Goal: Task Accomplishment & Management: Complete application form

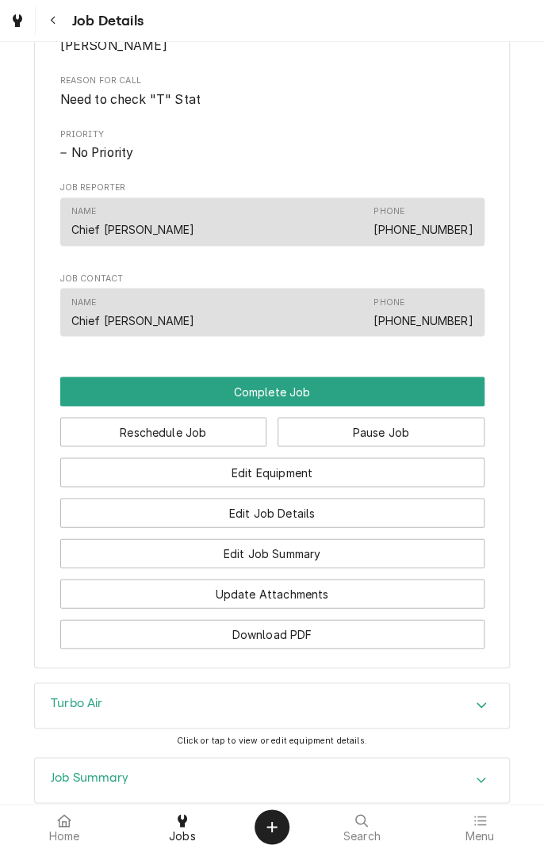
scroll to position [726, 0]
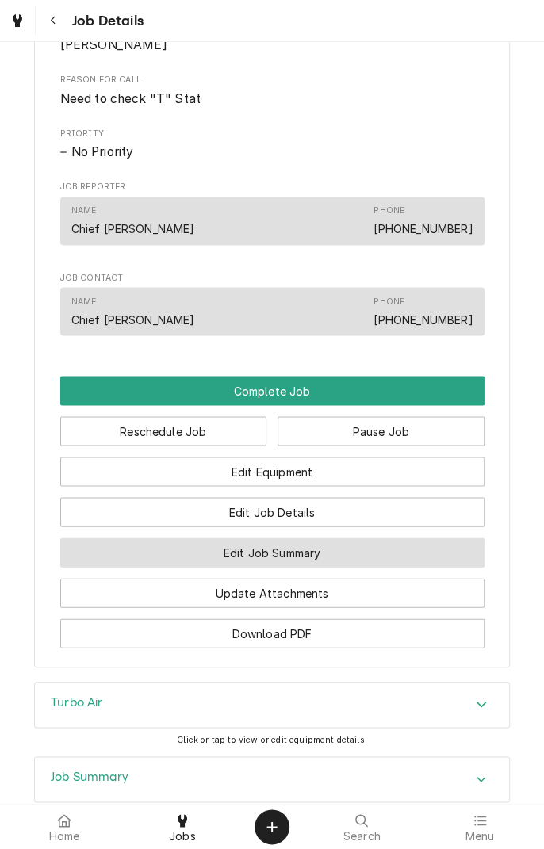
click at [355, 567] on button "Edit Job Summary" at bounding box center [272, 552] width 424 height 29
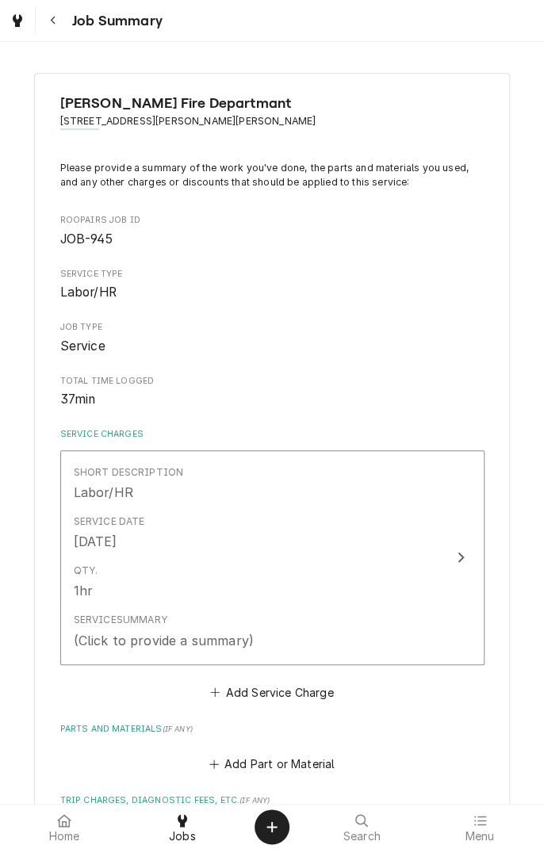
click at [477, 555] on button "Short Description Labor/HR Service Date Sep 30, 2025 Qty. 1hr Service Summary (…" at bounding box center [272, 557] width 424 height 215
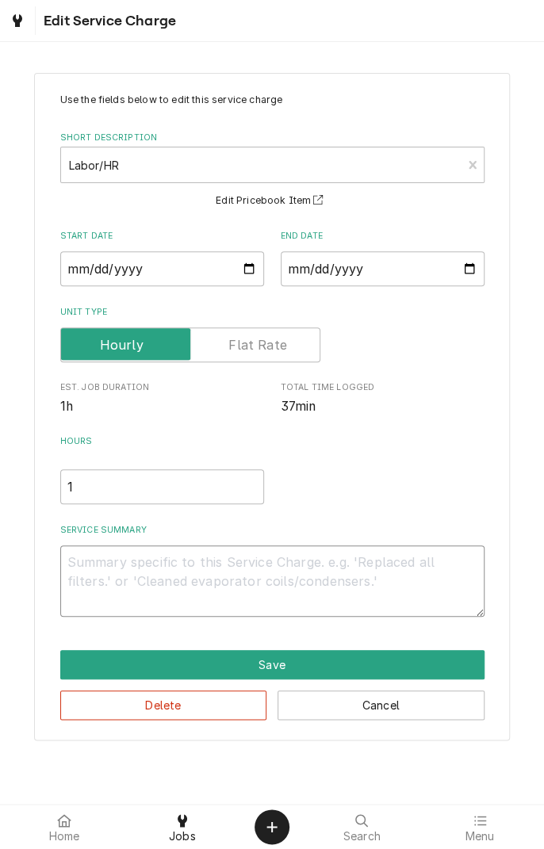
click at [281, 568] on textarea "Service Summary" at bounding box center [272, 581] width 424 height 71
type textarea "x"
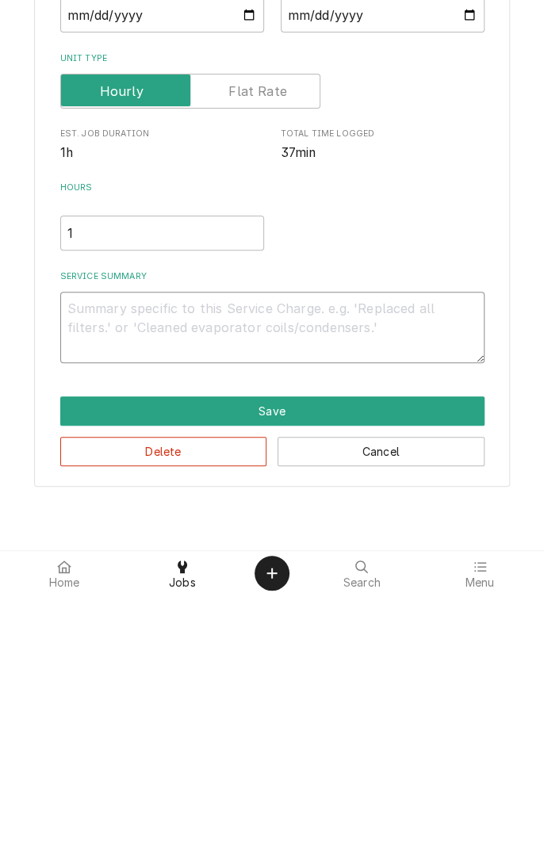
type textarea "D"
type textarea "x"
type textarea "Di"
type textarea "x"
type textarea "Diagnosed"
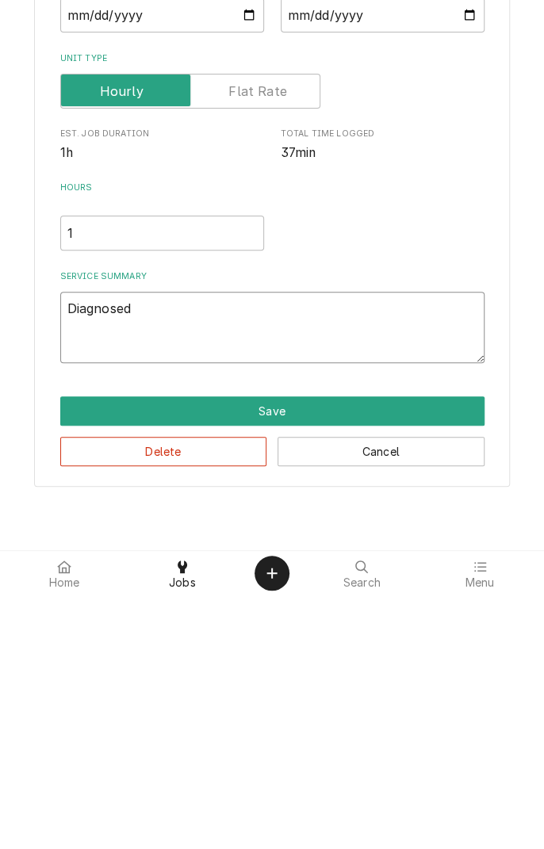
type textarea "x"
type textarea "Diagnosed w"
type textarea "x"
type textarea "Diagnosed wa"
type textarea "x"
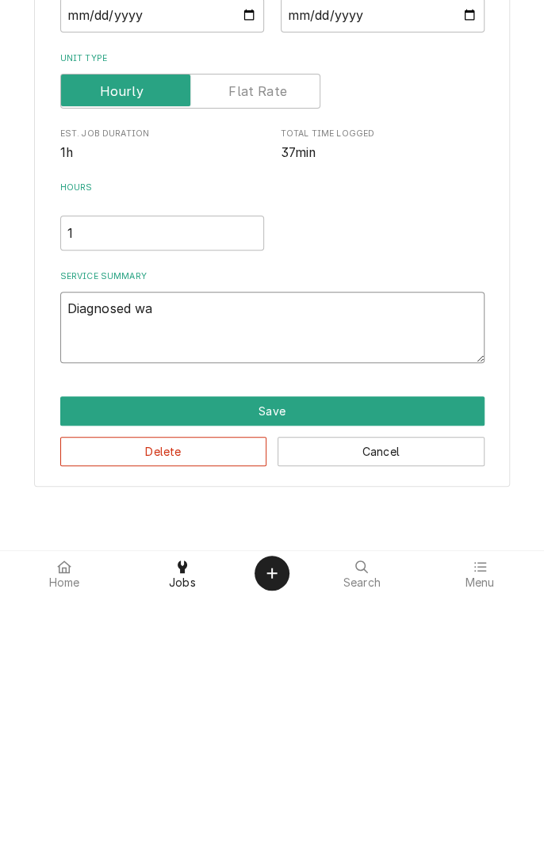
type textarea "Diagnosed wal"
type textarea "x"
type textarea "Diagnosed walk"
type textarea "x"
type textarea "Diagnosed walki"
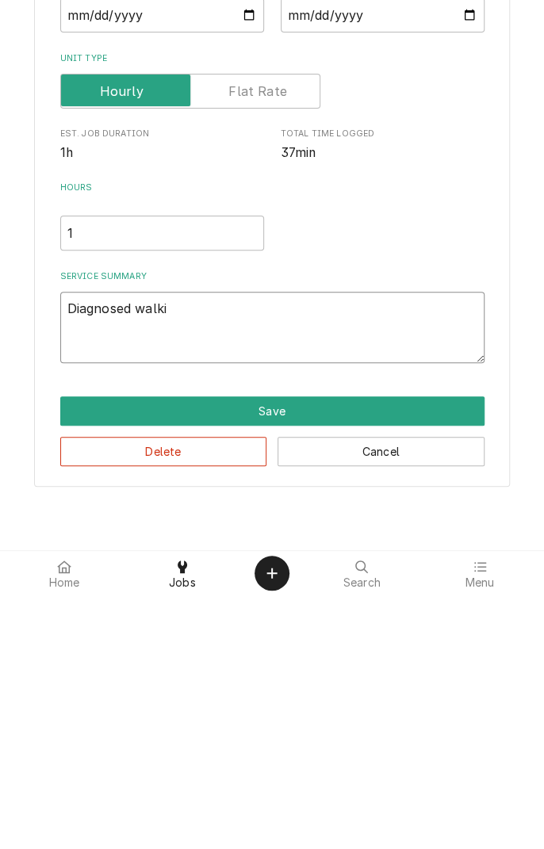
type textarea "x"
type textarea "Diagnosed walkin"
type textarea "x"
type textarea "Diagnosed walkin"
type textarea "x"
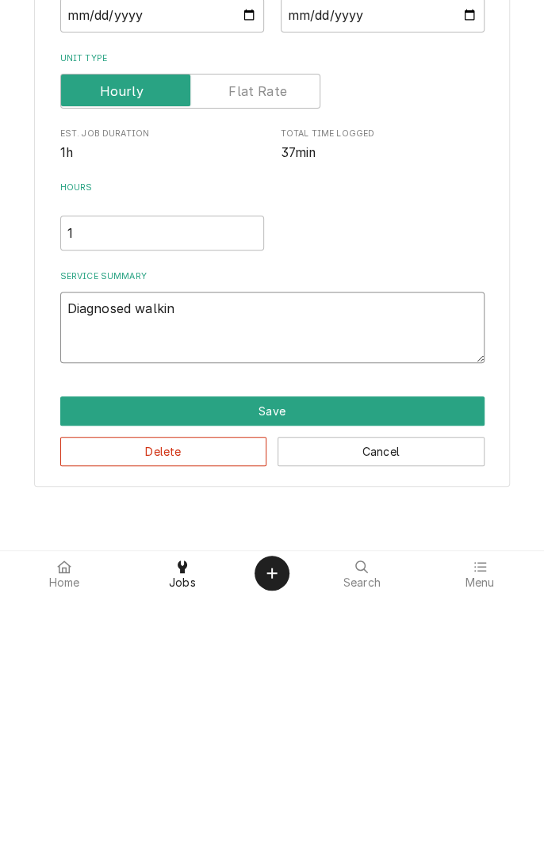
type textarea "Diagnosed walkin c"
type textarea "x"
type textarea "Diagnosed walkin co"
type textarea "x"
type textarea "Diagnosed walkin coo"
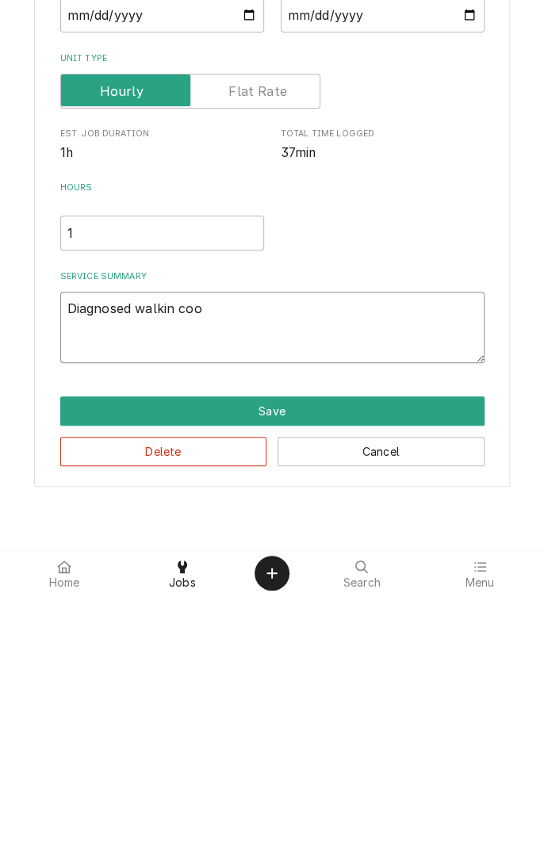
type textarea "x"
type textarea "Diagnosed walkin cool"
type textarea "x"
type textarea "Diagnosed walkin coole"
type textarea "x"
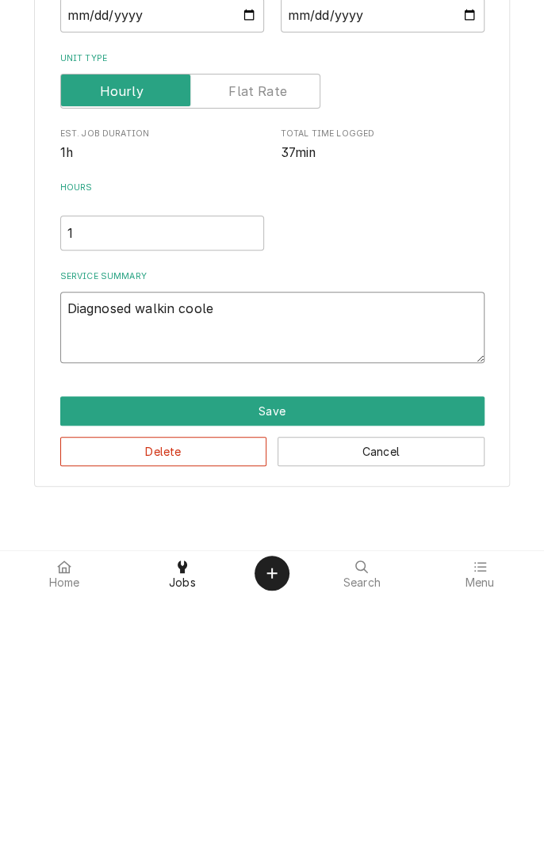
type textarea "Diagnosed walkin cooler"
type textarea "x"
type textarea "Diagnosed walkin cooler."
type textarea "x"
type textarea "Diagnosed walkin cooler."
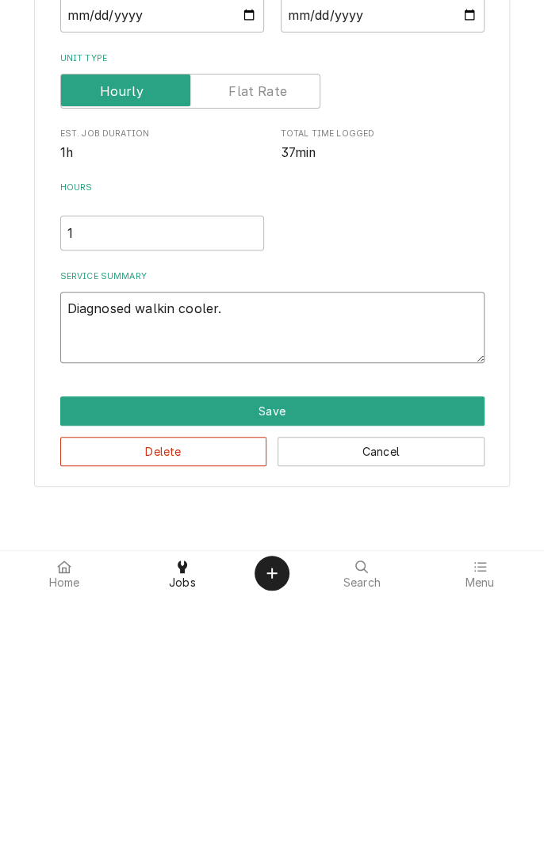
type textarea "x"
type textarea "Diagnosed walkin cooler. A"
type textarea "x"
type textarea "Diagnosed walkin cooler. Al"
type textarea "x"
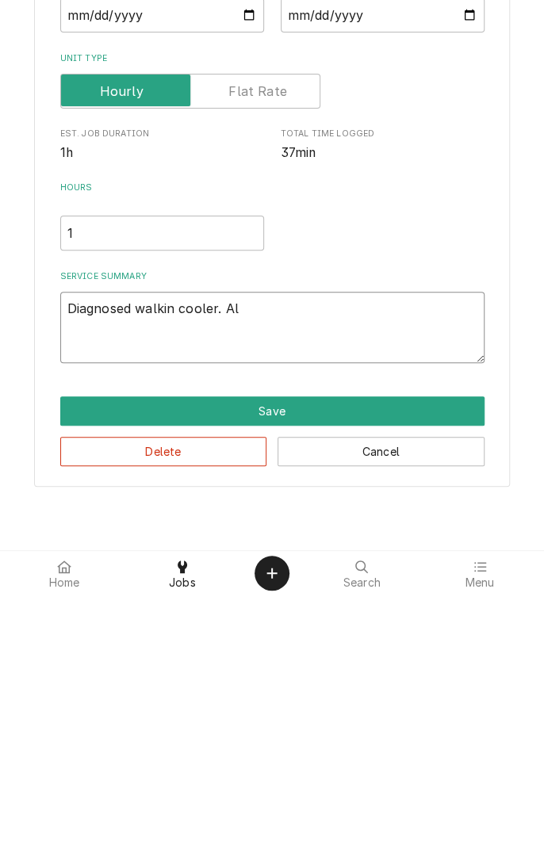
type textarea "Diagnosed walkin cooler. All"
type textarea "x"
type textarea "Diagnosed walkin cooler. All"
type textarea "x"
type textarea "Diagnosed walkin cooler. All c"
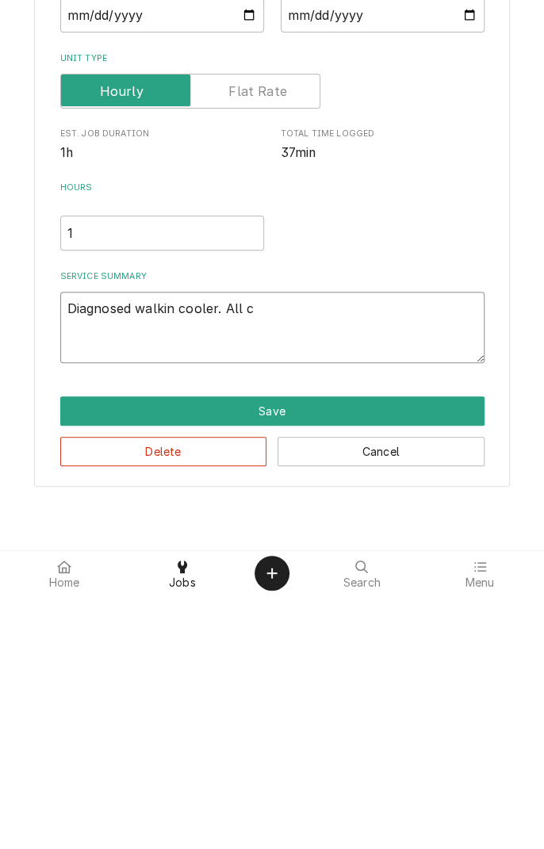
type textarea "x"
type textarea "Diagnosed walkin cooler. All co"
type textarea "x"
type textarea "Diagnosed walkin cooler. All com"
type textarea "x"
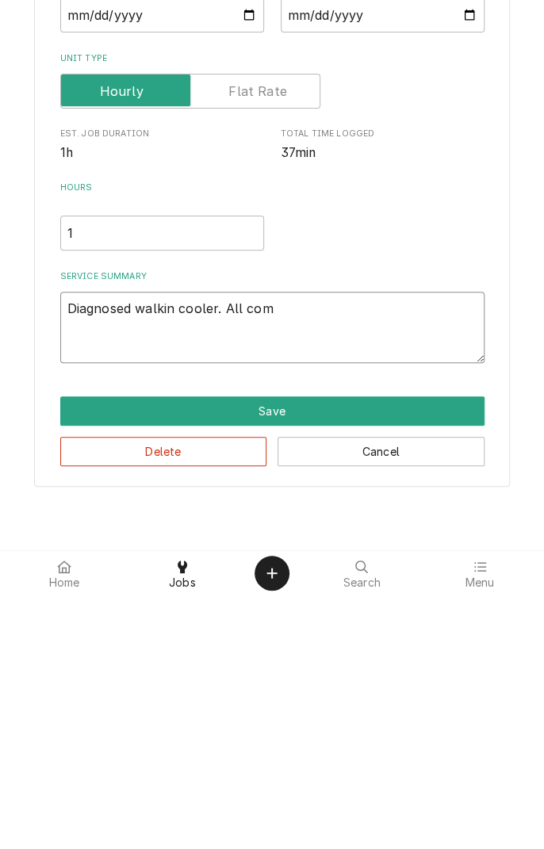
type textarea "Diagnosed walkin cooler. All components"
type textarea "x"
type textarea "Diagnosed walkin cooler. All components on"
type textarea "x"
type textarea "Diagnosed walkin cooler. All components on"
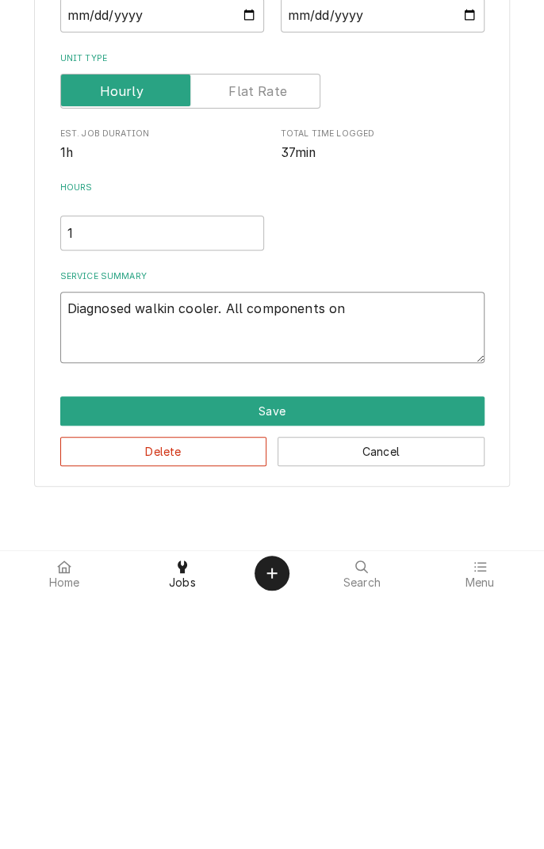
type textarea "x"
type textarea "Diagnosed walkin cooler. All components on l"
type textarea "x"
type textarea "Diagnosed walkin cooler. All components on li"
type textarea "x"
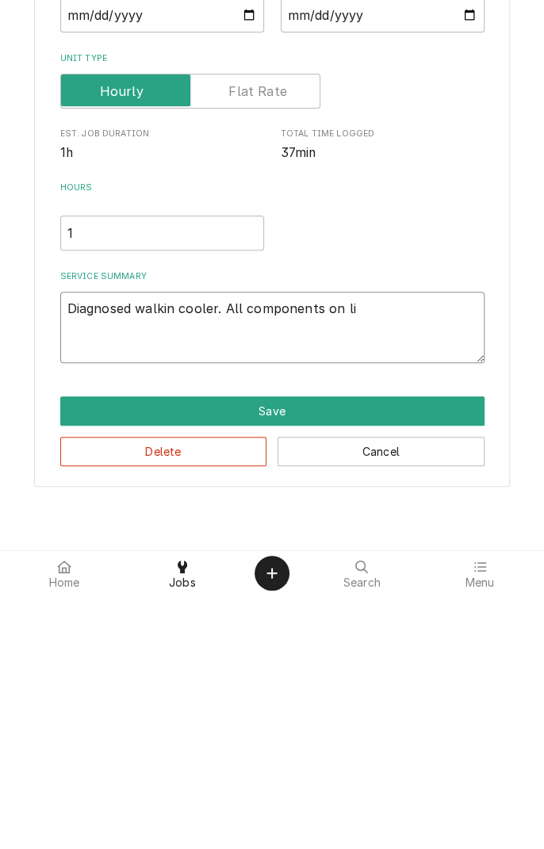
type textarea "Diagnosed walkin cooler. All components on lin"
type textarea "x"
type textarea "Diagnosed walkin cooler. All components on line"
type textarea "x"
type textarea "Diagnosed walkin cooler. All components on line."
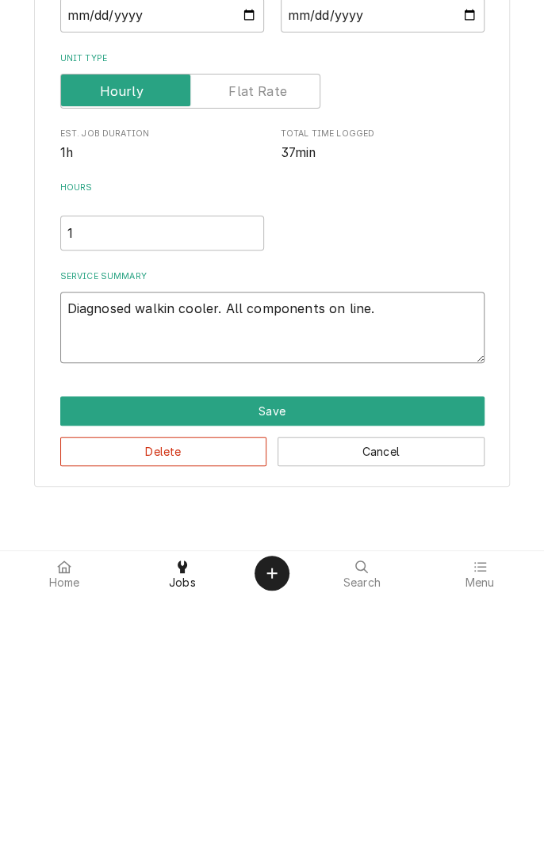
type textarea "x"
type textarea "Diagnosed walkin cooler. All components on line."
type textarea "x"
type textarea "Diagnosed walkin cooler. All components on line. C"
type textarea "x"
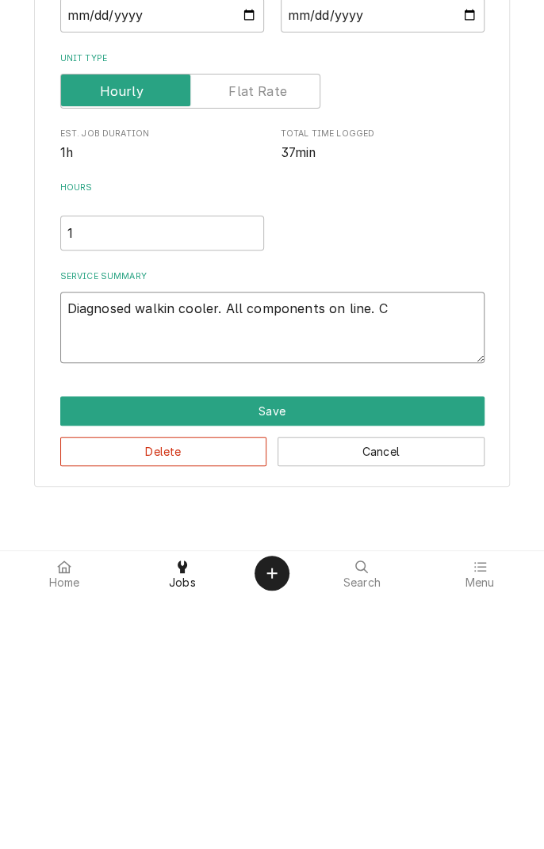
type textarea "Diagnosed walkin cooler. All components on line. Co"
type textarea "x"
type textarea "Diagnosed walkin cooler. All components on line. Coo"
type textarea "x"
type textarea "Diagnosed walkin cooler. All components on line. Cool"
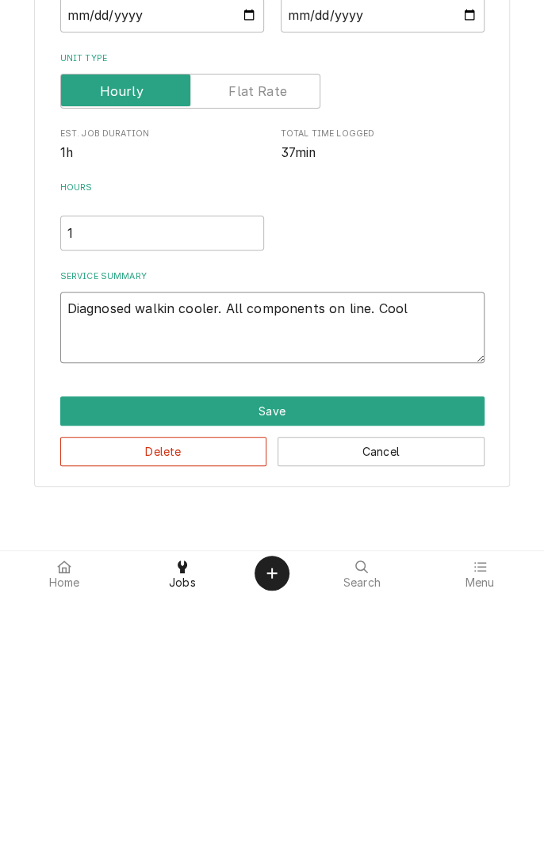
type textarea "x"
type textarea "Diagnosed walkin cooler. All components on line. Coole"
type textarea "x"
type textarea "Diagnosed walkin cooler. All components on line. Cooler"
type textarea "x"
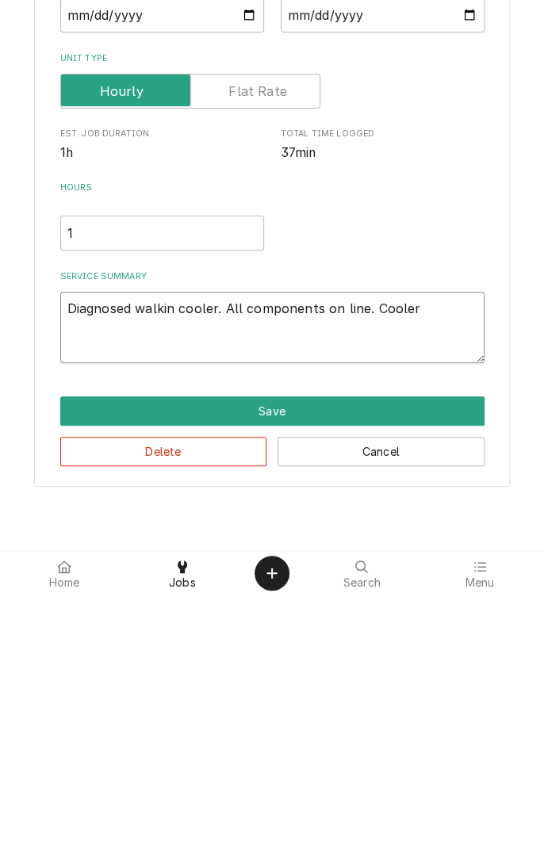
type textarea "Diagnosed walkin cooler. All components on line. Cooler"
type textarea "x"
type textarea "Diagnosed walkin cooler. All components on line. Cooler c"
type textarea "x"
type textarea "Diagnosed walkin cooler. All components on line. Cooler co"
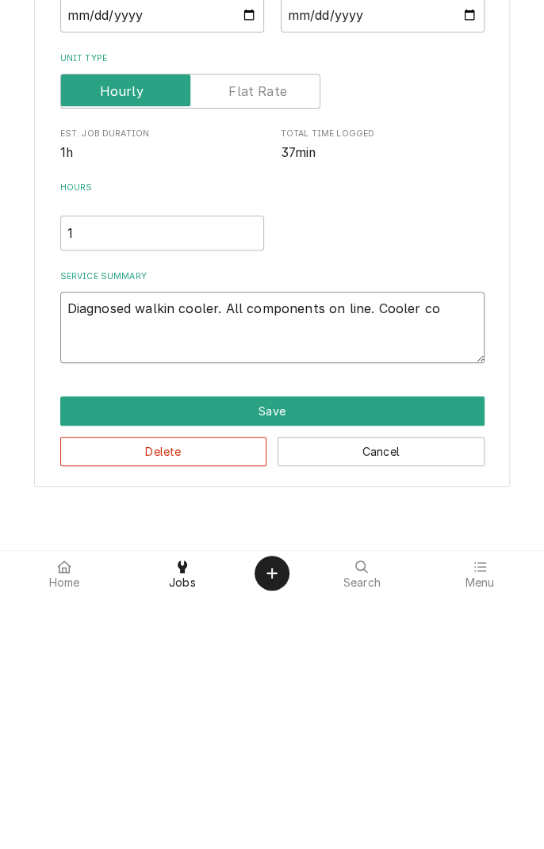
type textarea "x"
type textarea "Diagnosed walkin cooler. All components on line. Cooler coo"
type textarea "x"
type textarea "Diagnosed walkin cooler. All components on line. Cooler cool"
type textarea "x"
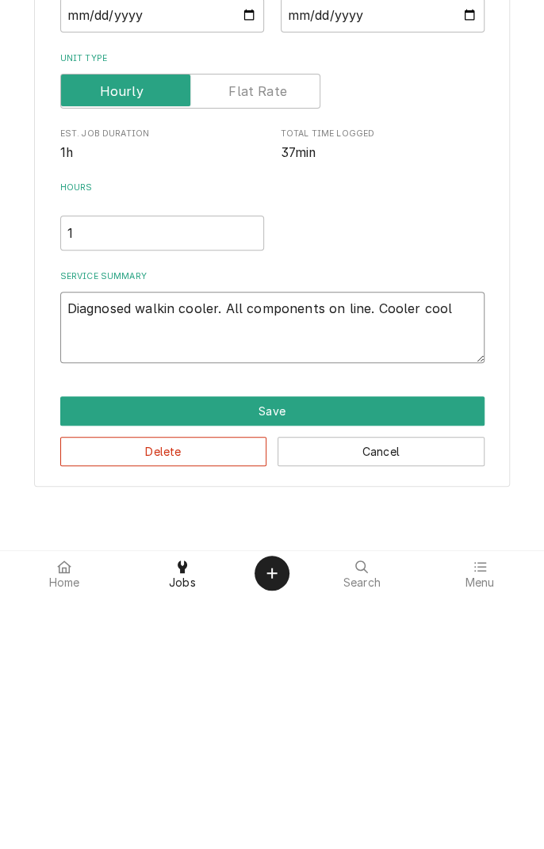
type textarea "Diagnosed walkin cooler. All components on line. Cooler cooli"
type textarea "x"
type textarea "Diagnosed walkin cooler. All components on line. Cooler coolin"
type textarea "x"
type textarea "Diagnosed walkin cooler. All components on line. Cooler cooling"
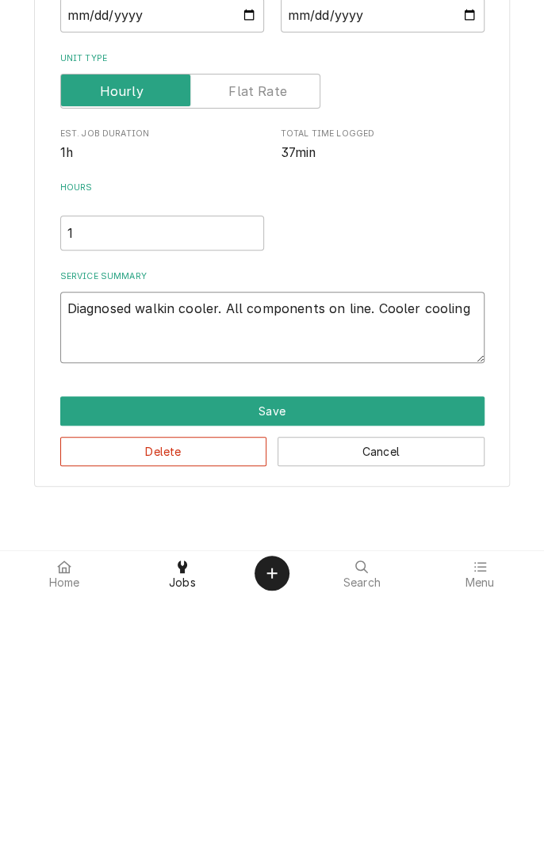
type textarea "x"
type textarea "Diagnosed walkin cooler. All components on line. Cooler cooling"
type textarea "x"
type textarea "Diagnosed walkin cooler. All components on line. Cooler cooling s"
type textarea "x"
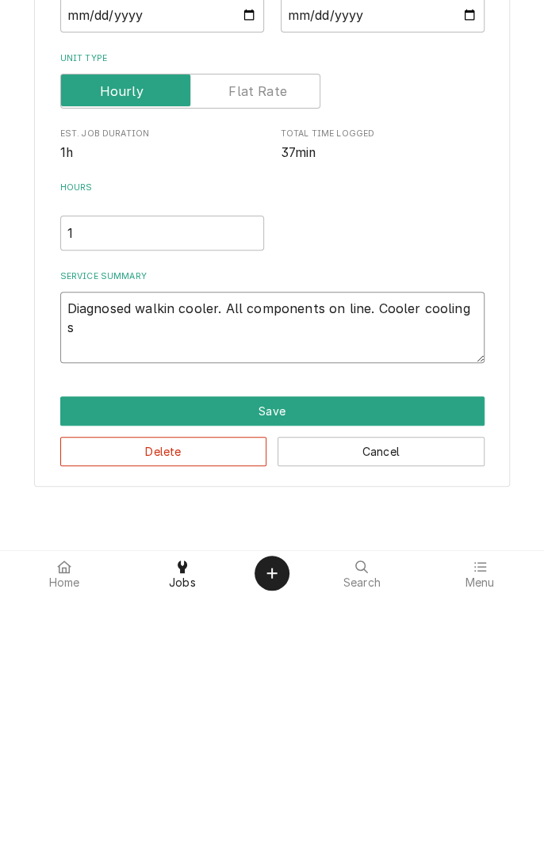
type textarea "Diagnosed walkin cooler. All components on line. Cooler cooling sl"
type textarea "x"
type textarea "Diagnosed walkin cooler. All components on line. Cooler cooling slo"
type textarea "x"
type textarea "Diagnosed walkin cooler. All components on line. Cooler cooling slow"
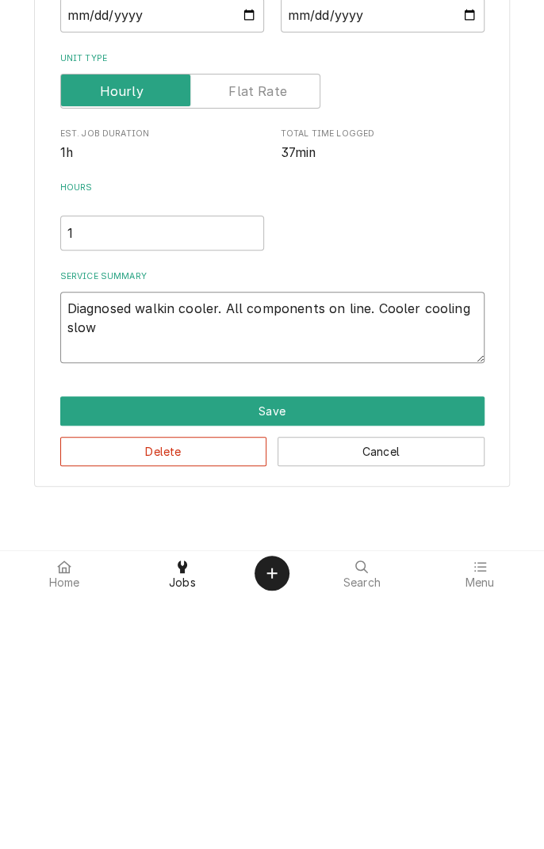
type textarea "x"
type textarea "Diagnosed walkin cooler. All components on line. Cooler cooling slowl"
type textarea "x"
type textarea "Diagnosed walkin cooler. All components on line. Cooler cooling slowly"
type textarea "x"
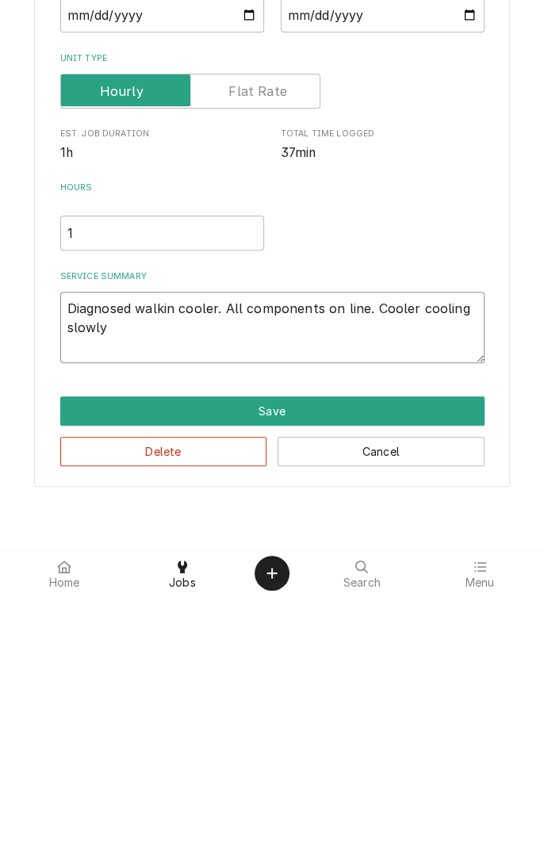
type textarea "Diagnosed walkin cooler. All components on line. Cooler cooling slowly."
type textarea "x"
type textarea "Diagnosed walkin cooler. All components on line. Cooler cooling slowly.w"
type textarea "x"
type textarea "Diagnosed walkin cooler. All components on line. Cooler cooling slowly.wi"
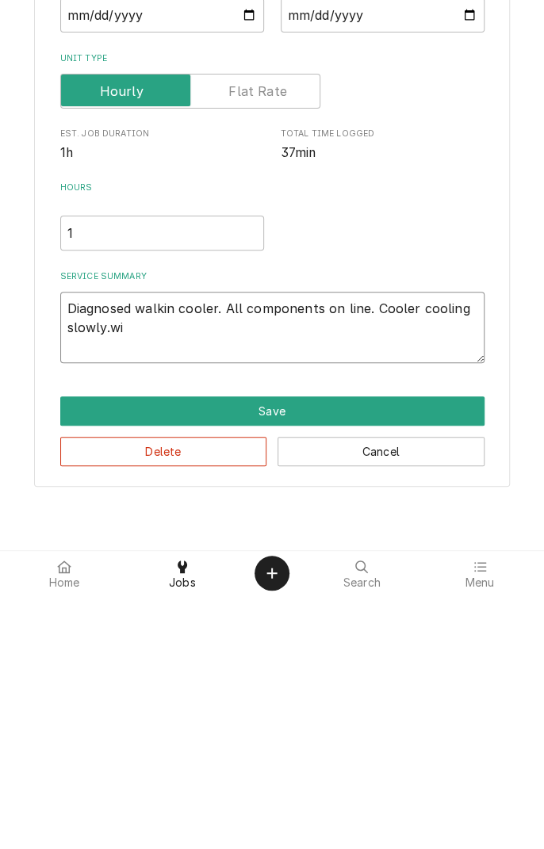
type textarea "x"
type textarea "Diagnosed walkin cooler. All components on line. Cooler cooling slowly.wil"
type textarea "x"
type textarea "Diagnosed walkin cooler. All components on line. Cooler cooling slowly.will"
type textarea "x"
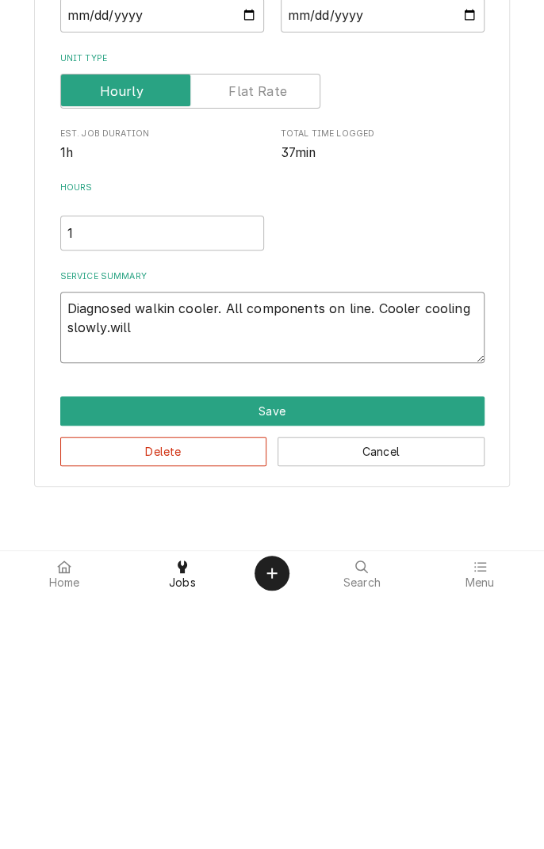
type textarea "Diagnosed walkin cooler. All components on line. Cooler cooling slowly.will"
type textarea "x"
type textarea "Diagnosed walkin cooler. All components on line. Cooler cooling slowly.will n"
type textarea "x"
type textarea "Diagnosed walkin cooler. All components on line. Cooler cooling slowly.will no"
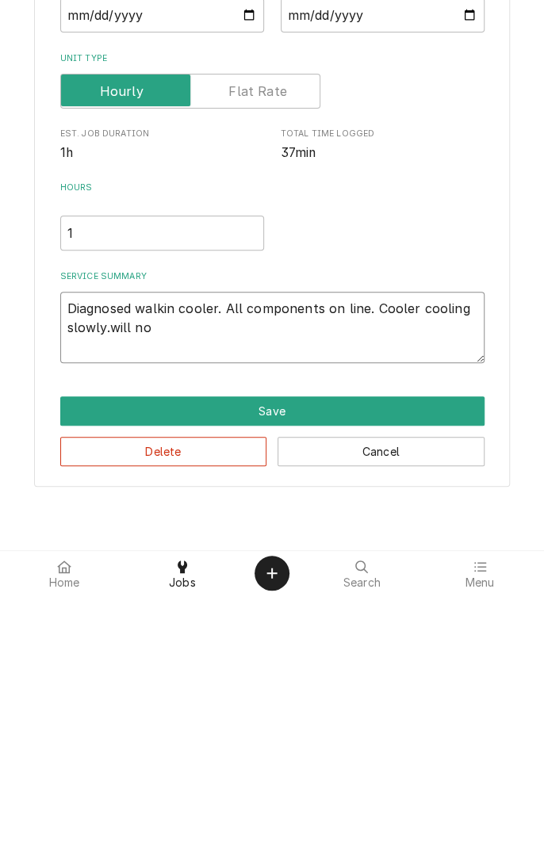
type textarea "x"
type textarea "Diagnosed walkin cooler. All components on line. Cooler cooling slowly.will not"
type textarea "x"
type textarea "Diagnosed walkin cooler. All components on line. Cooler cooling slowly.will not"
type textarea "x"
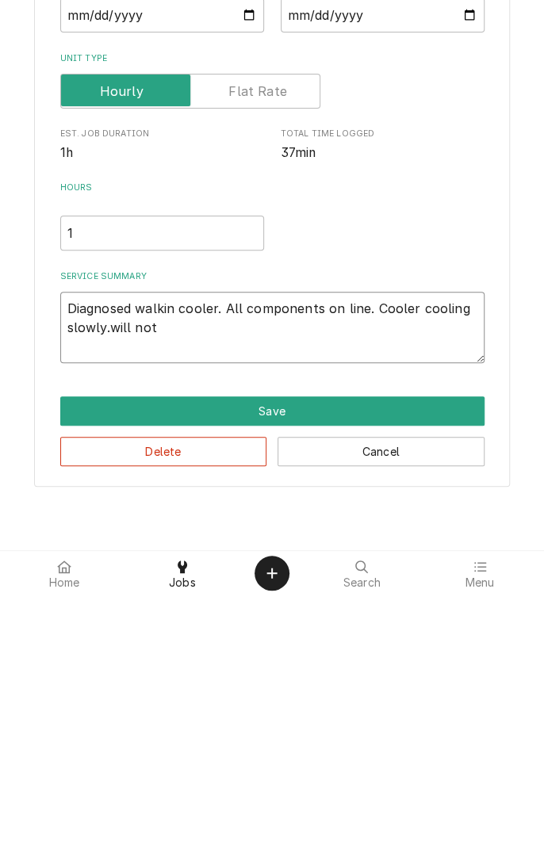
type textarea "Diagnosed walkin cooler. All components on line. Cooler cooling slowly.will not…"
type textarea "x"
type textarea "Diagnosed walkin cooler. All components on line. Cooler cooling slowly.will not…"
type textarea "x"
type textarea "Diagnosed walkin cooler. All components on line. Cooler cooling slowly.will not…"
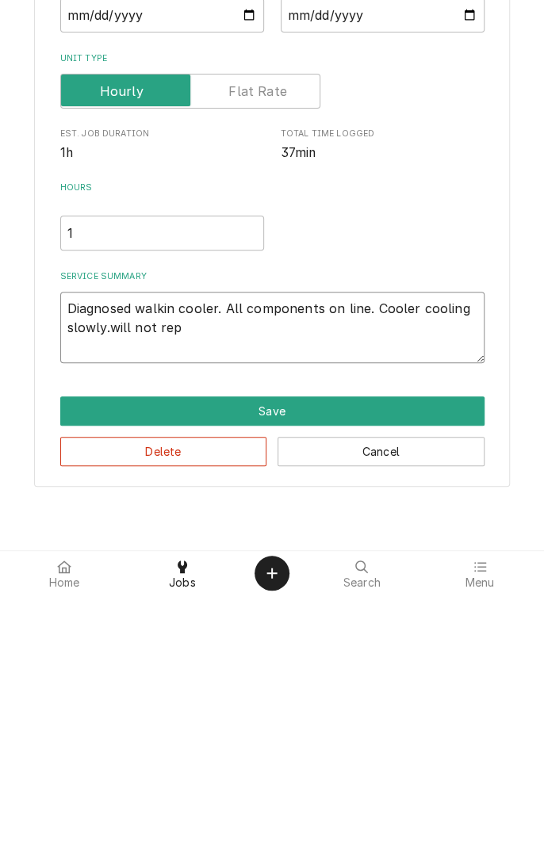
type textarea "x"
type textarea "Diagnosed walkin cooler. All components on line. Cooler cooling slowly.will not…"
type textarea "x"
type textarea "Diagnosed walkin cooler. All components on line. Cooler cooling slowly.will not…"
type textarea "x"
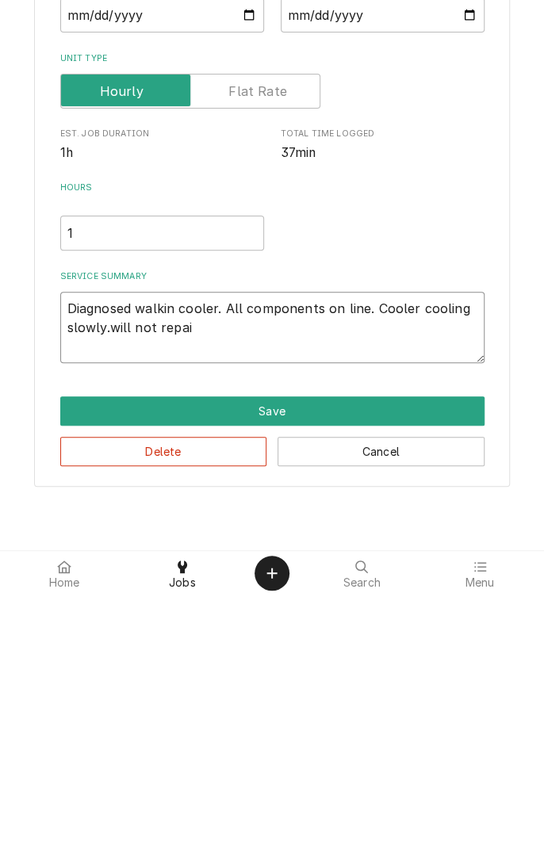
type textarea "Diagnosed walkin cooler. All components on line. Cooler cooling slowly.will not…"
type textarea "x"
type textarea "Diagnosed walkin cooler. All components on line. Cooler cooling slowly.will not…"
type textarea "x"
type textarea "Diagnosed walkin cooler. All components on line. Cooler cooling slowly.will not…"
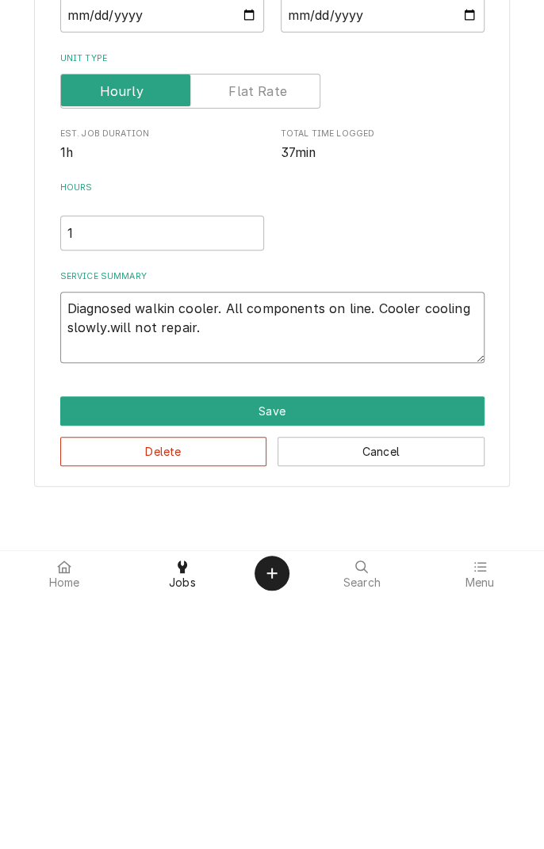
type textarea "x"
type textarea "Diagnosed walkin cooler. All components on line. Cooler cooling slowly.will not…"
type textarea "x"
type textarea "Diagnosed walkin cooler. All components on line. Cooler cooling slowly.will not…"
type textarea "x"
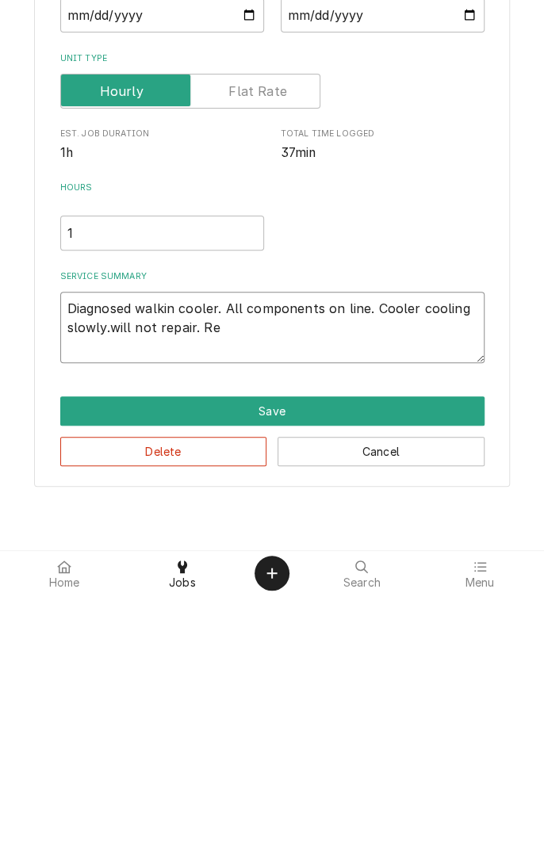
type textarea "Diagnosed walkin cooler. All components on line. Cooler cooling slowly.will not…"
type textarea "x"
type textarea "Diagnosed walkin cooler. All components on line. Cooler cooling slowly.will not…"
type textarea "x"
type textarea "Diagnosed walkin cooler. All components on line. Cooler cooling slowly.will not…"
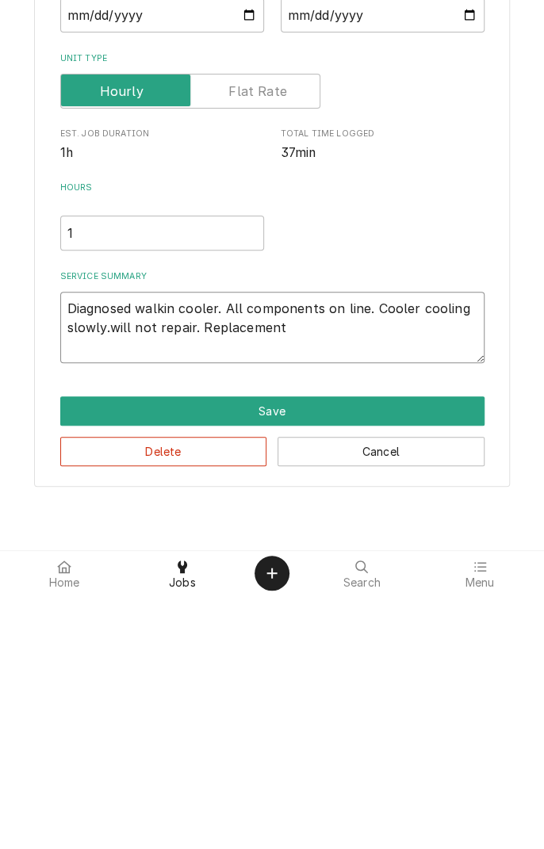
type textarea "x"
type textarea "Diagnosed walkin cooler. All components on line. Cooler cooling slowly.will not…"
type textarea "x"
type textarea "Diagnosed walkin cooler. All components on line. Cooler cooling slowly.will not…"
type textarea "x"
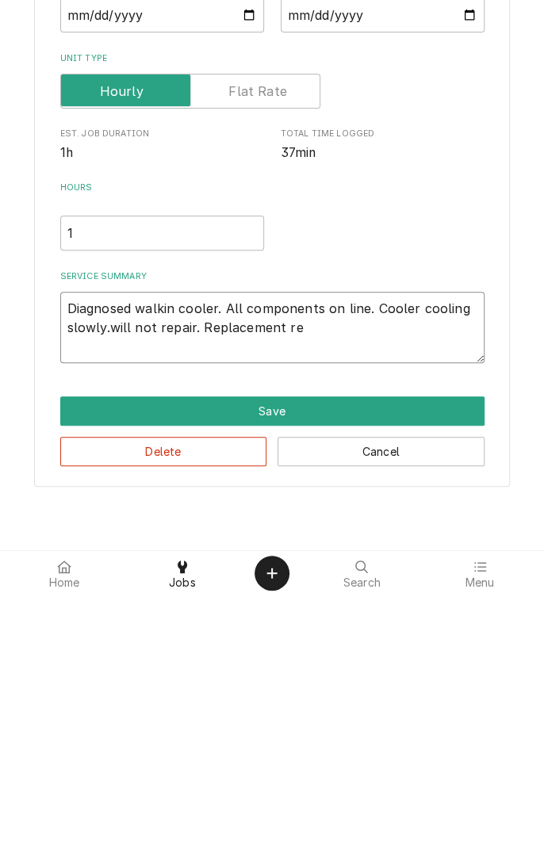
type textarea "Diagnosed walkin cooler. All components on line. Cooler cooling slowly.will not…"
type textarea "x"
type textarea "Diagnosed walkin cooler. All components on line. Cooler cooling slowly.will not…"
type textarea "x"
type textarea "Diagnosed walkin cooler. All components on line. Cooler cooling slowly.will not…"
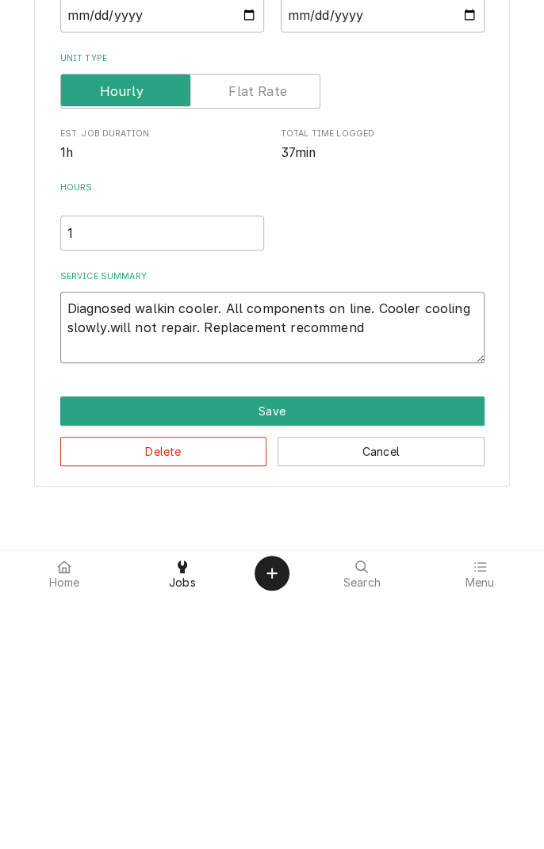
type textarea "x"
type textarea "Diagnosed walkin cooler. All components on line. Cooler cooling slowly.will not…"
type textarea "x"
type textarea "Diagnosed walkin cooler. All components on line. Cooler cooling slowly.will not…"
type textarea "x"
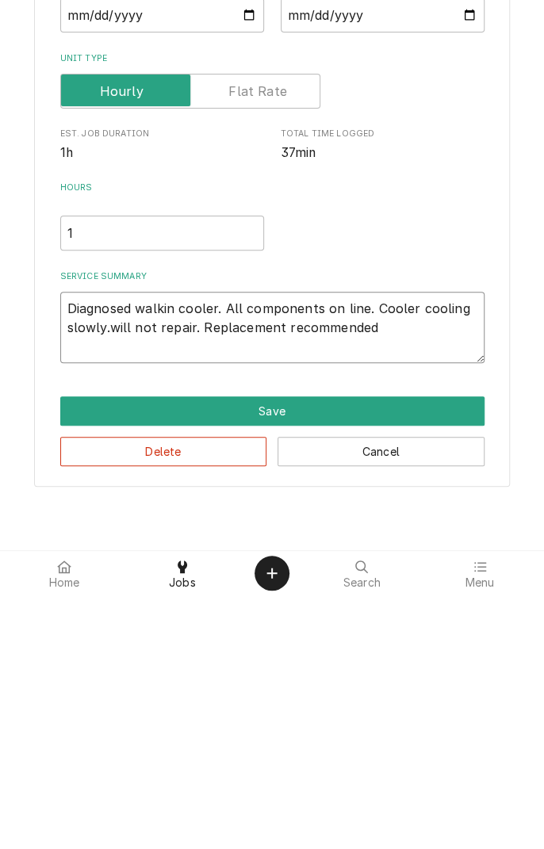
type textarea "Diagnosed walkin cooler. All components on line. Cooler cooling slowly.will not…"
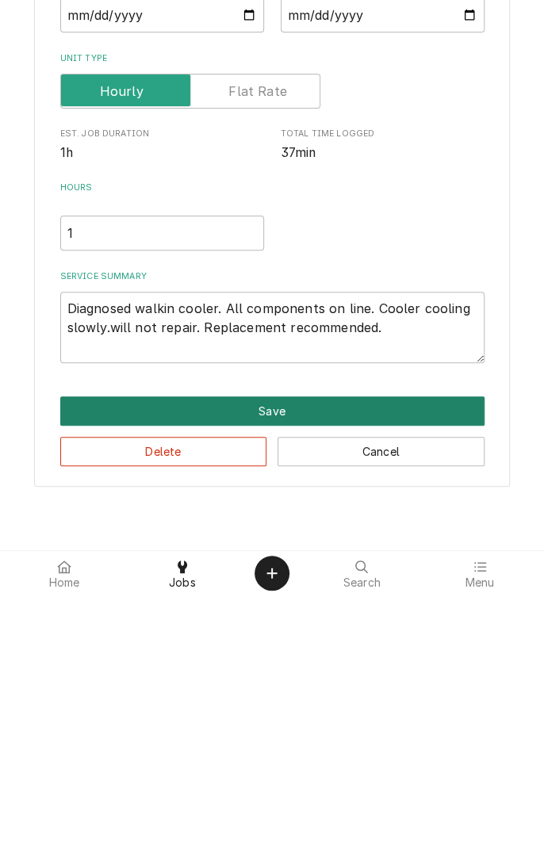
click at [271, 670] on button "Save" at bounding box center [272, 664] width 424 height 29
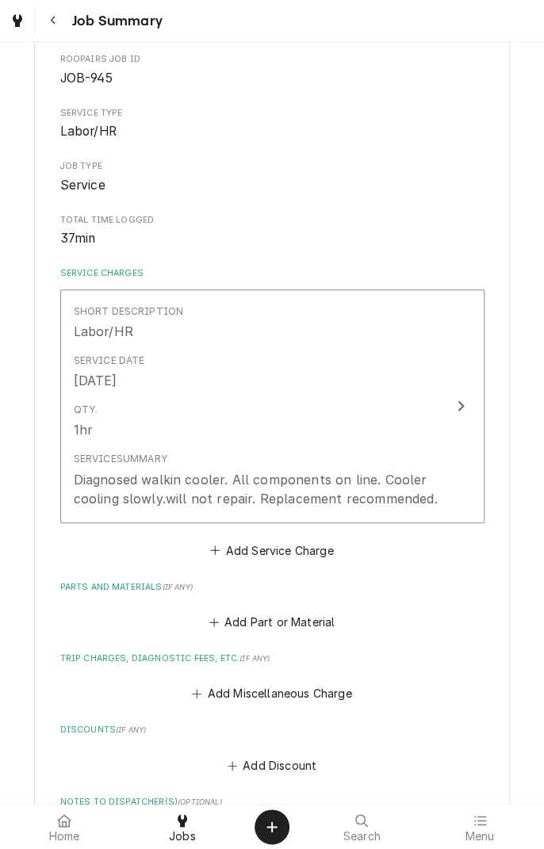
scroll to position [163, 0]
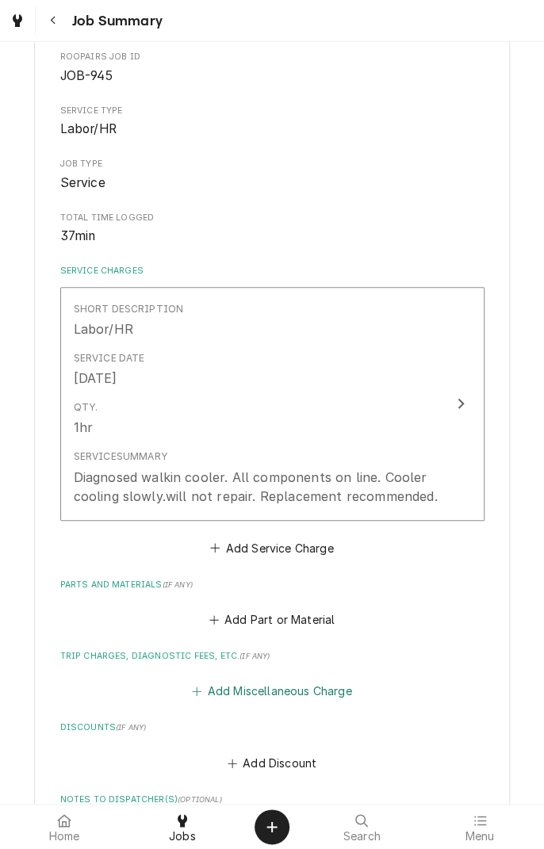
click at [296, 686] on button "Add Miscellaneous Charge" at bounding box center [272, 691] width 165 height 22
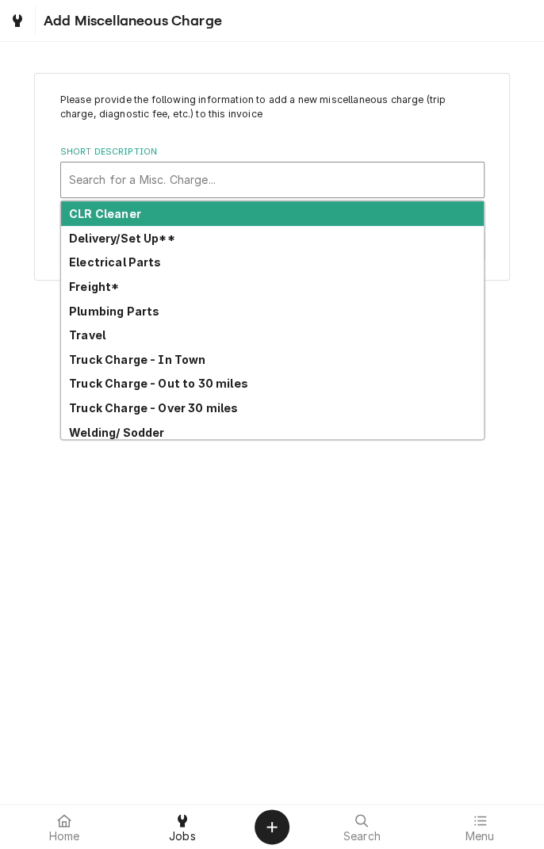
click at [96, 337] on strong "Travel" at bounding box center [87, 334] width 36 height 13
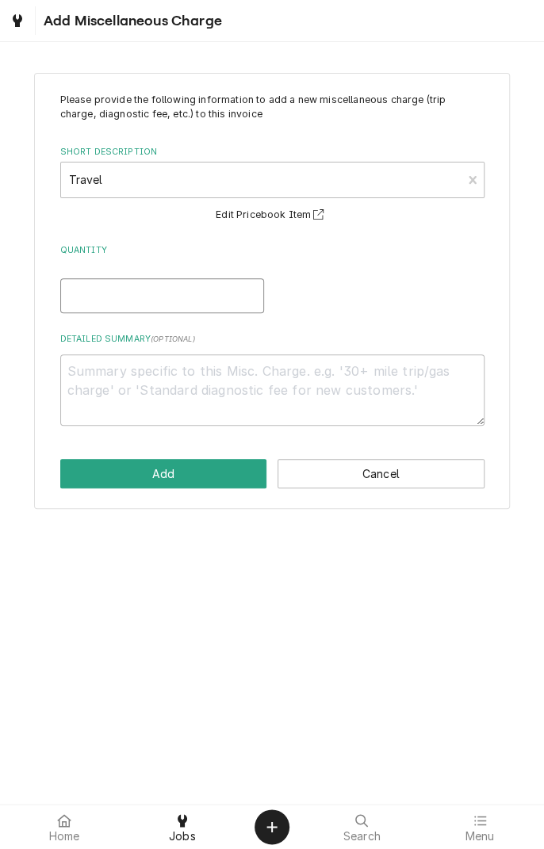
click at [119, 298] on input "Quantity" at bounding box center [162, 295] width 204 height 35
type textarea "x"
type input "1"
type textarea "x"
type input "1.5"
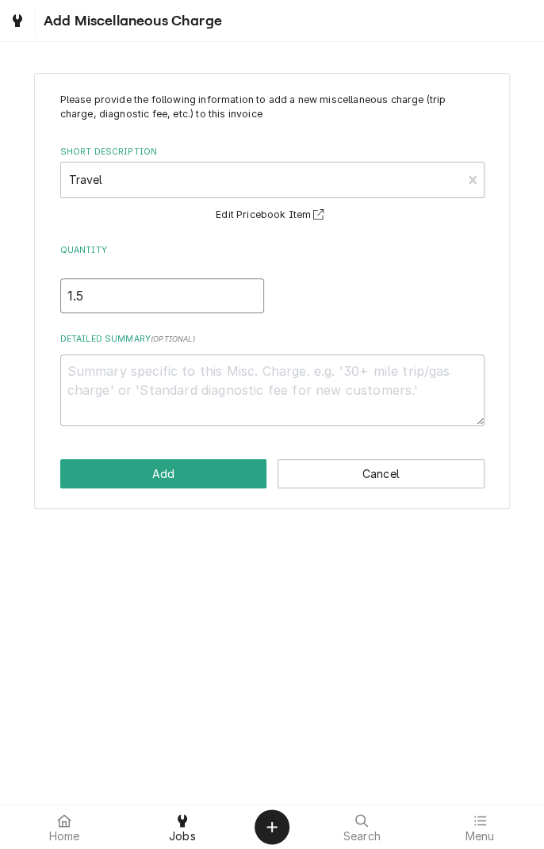
type textarea "x"
type input "1.5"
click at [220, 377] on textarea "Detailed Summary ( optional )" at bounding box center [272, 389] width 424 height 71
type textarea "x"
type textarea "0"
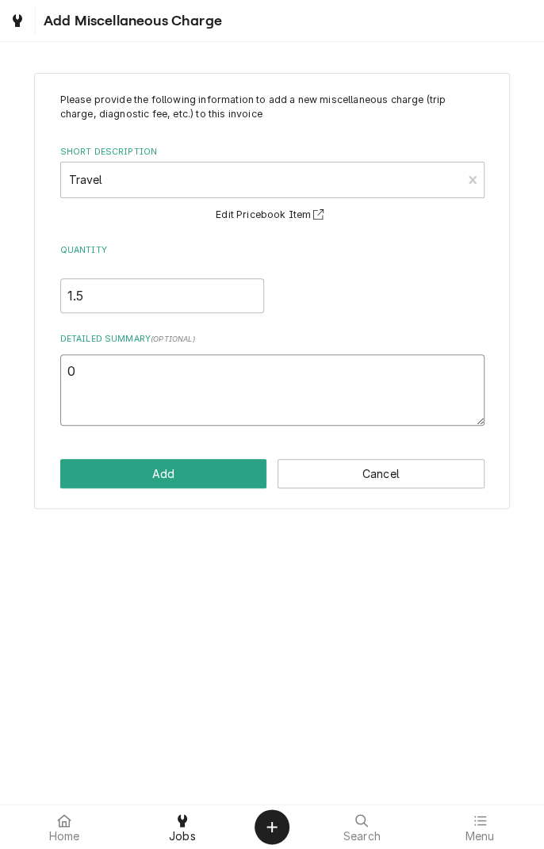
type textarea "x"
type textarea "09"
type textarea "x"
type textarea "09/"
type textarea "x"
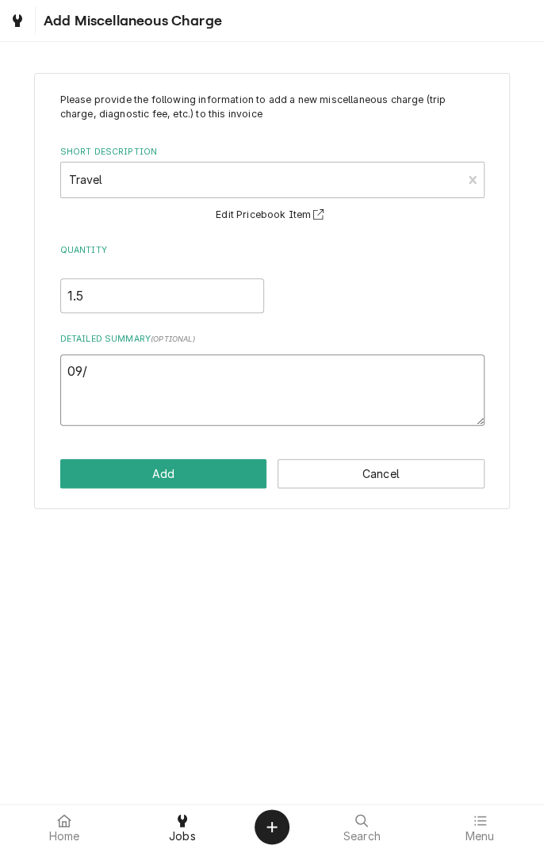
type textarea "09/3"
type textarea "x"
type textarea "09/30"
type textarea "x"
type textarea "09/30/"
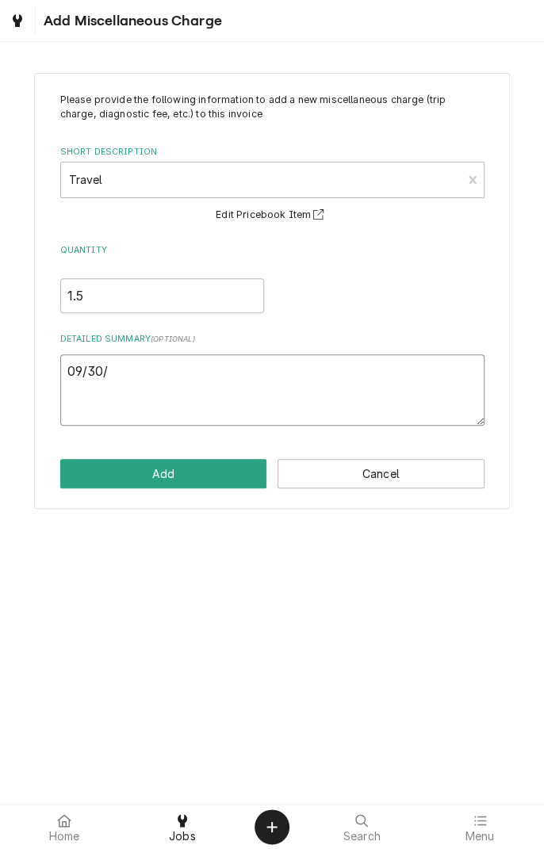
type textarea "x"
type textarea "09/30/2"
type textarea "x"
type textarea "09/30/25"
type textarea "x"
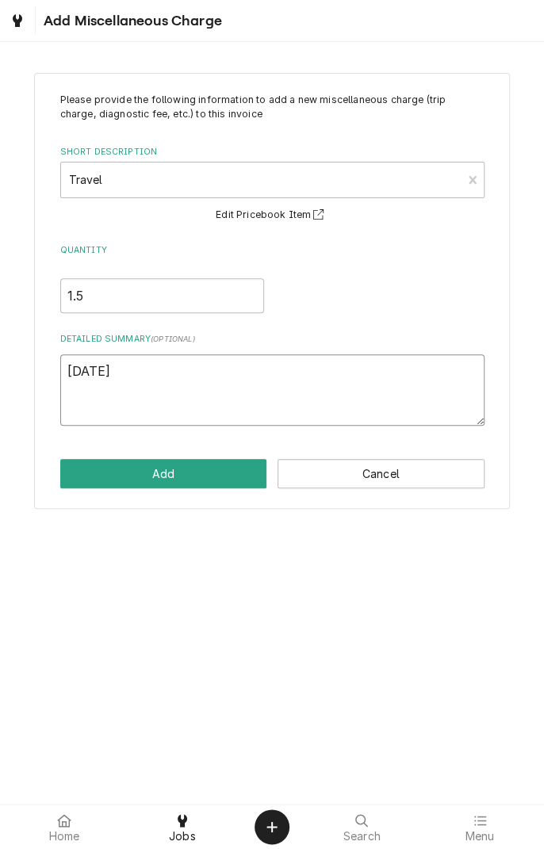
type textarea "09/30/25"
type textarea "x"
type textarea "09/30/25 t"
type textarea "x"
type textarea "09/30/25 tr"
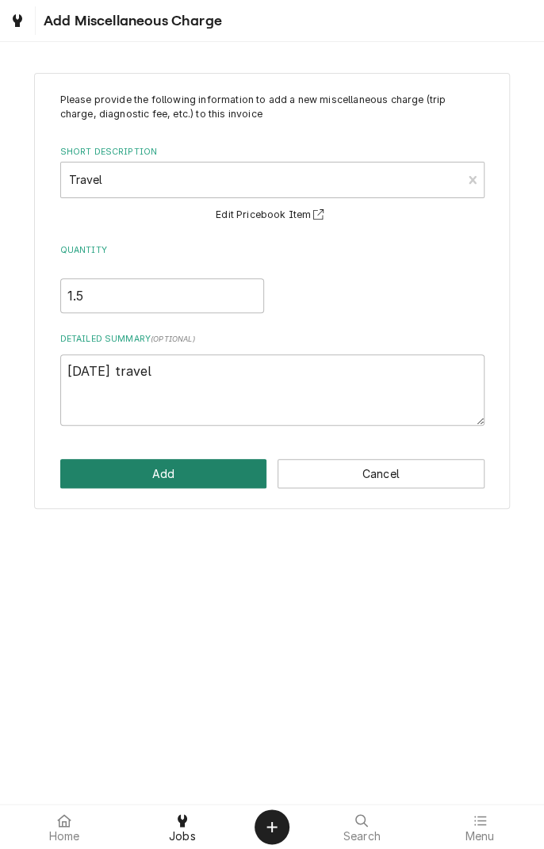
click at [185, 475] on button "Add" at bounding box center [163, 473] width 207 height 29
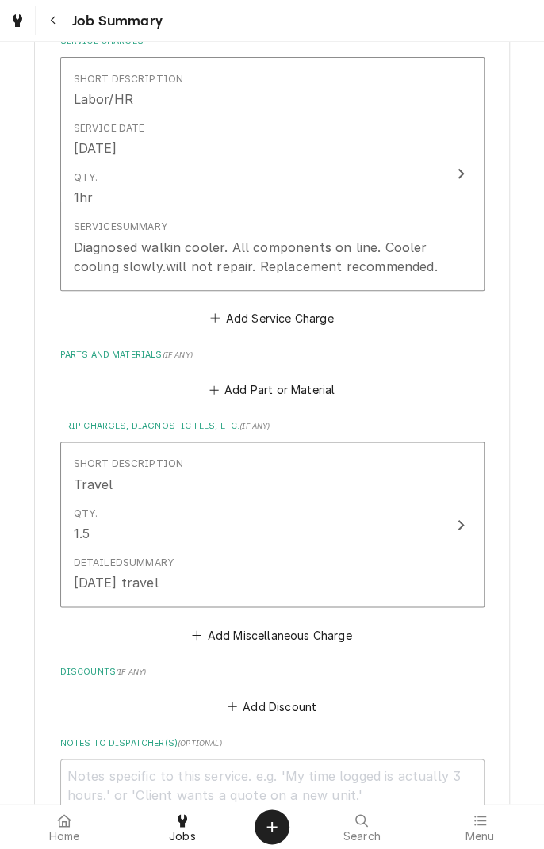
scroll to position [398, 0]
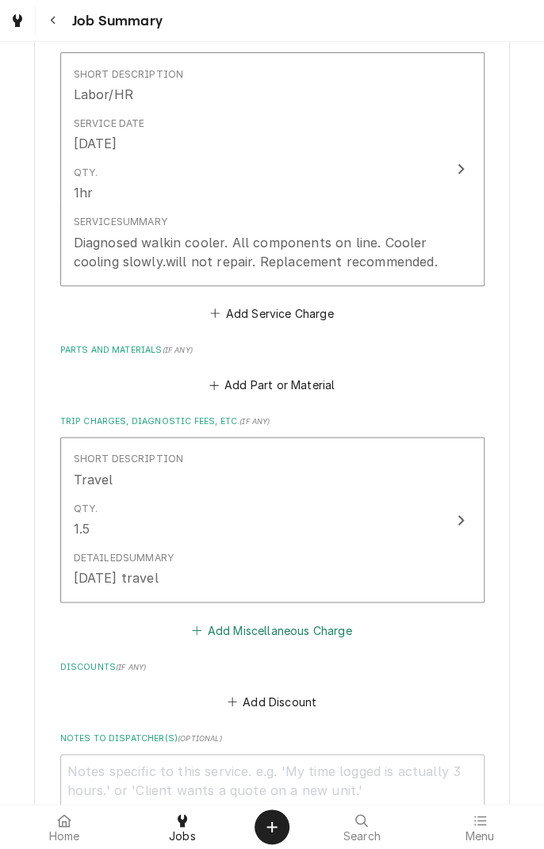
click at [292, 638] on button "Add Miscellaneous Charge" at bounding box center [272, 630] width 165 height 22
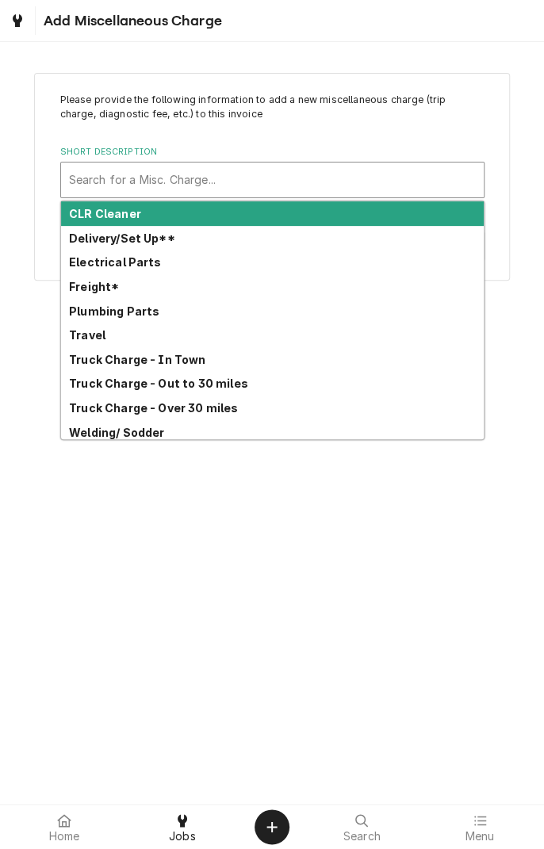
click at [193, 409] on strong "Truck Charge - Over 30 miles" at bounding box center [153, 407] width 169 height 13
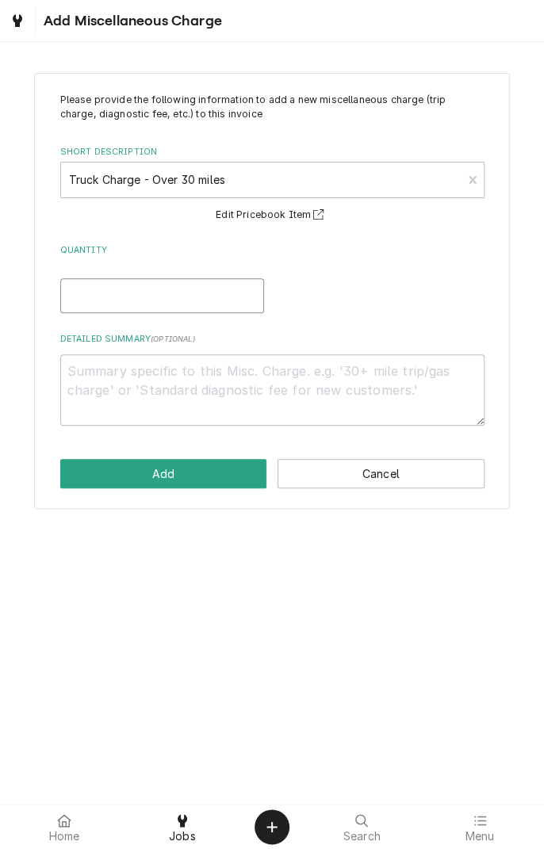
click at [178, 298] on input "Quantity" at bounding box center [162, 295] width 204 height 35
click at [278, 366] on textarea "Detailed Summary ( optional )" at bounding box center [272, 389] width 424 height 71
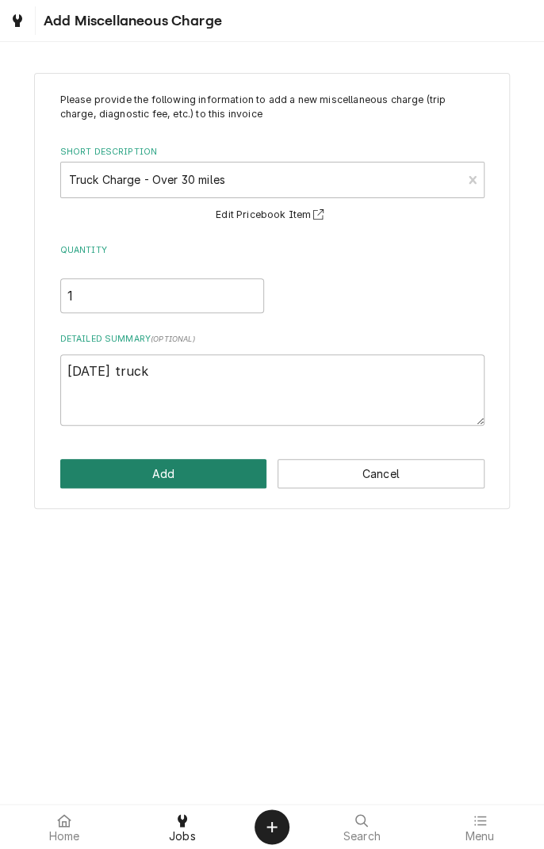
click at [187, 483] on button "Add" at bounding box center [163, 473] width 207 height 29
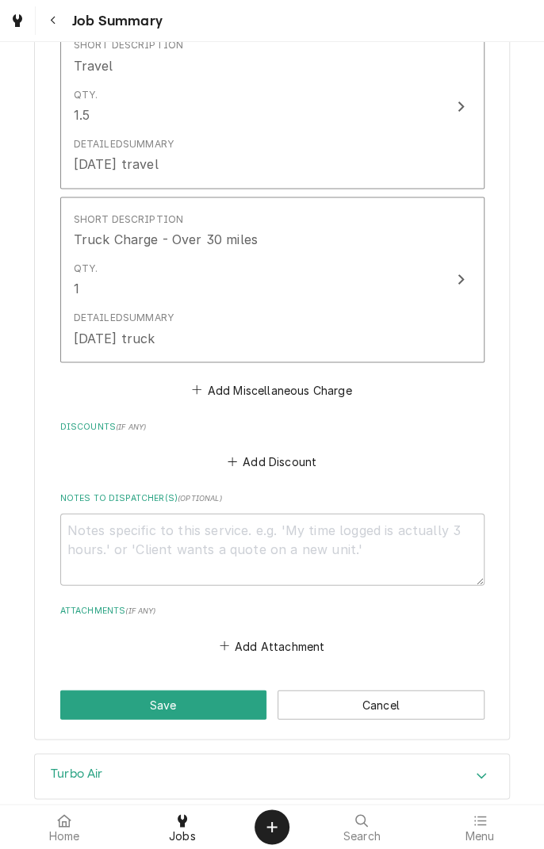
scroll to position [910, 0]
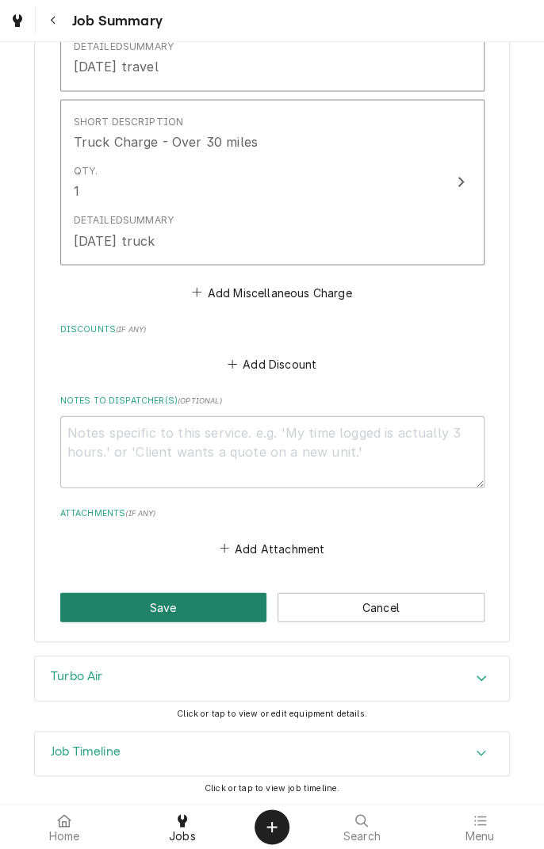
click at [187, 605] on button "Save" at bounding box center [163, 606] width 207 height 29
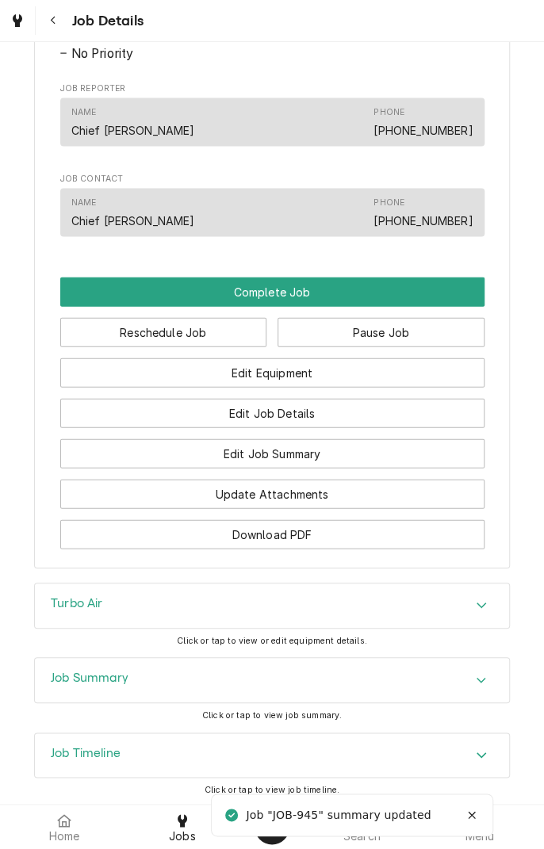
scroll to position [985, 0]
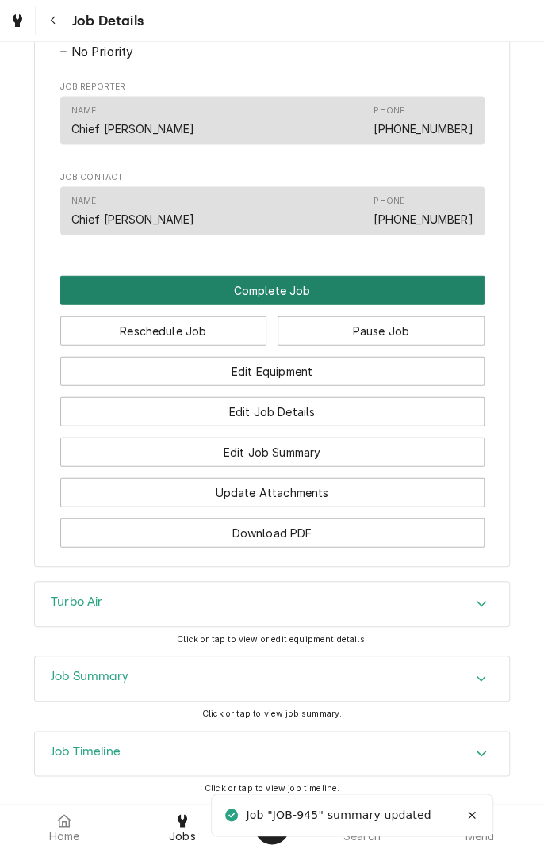
click at [339, 305] on button "Complete Job" at bounding box center [272, 289] width 424 height 29
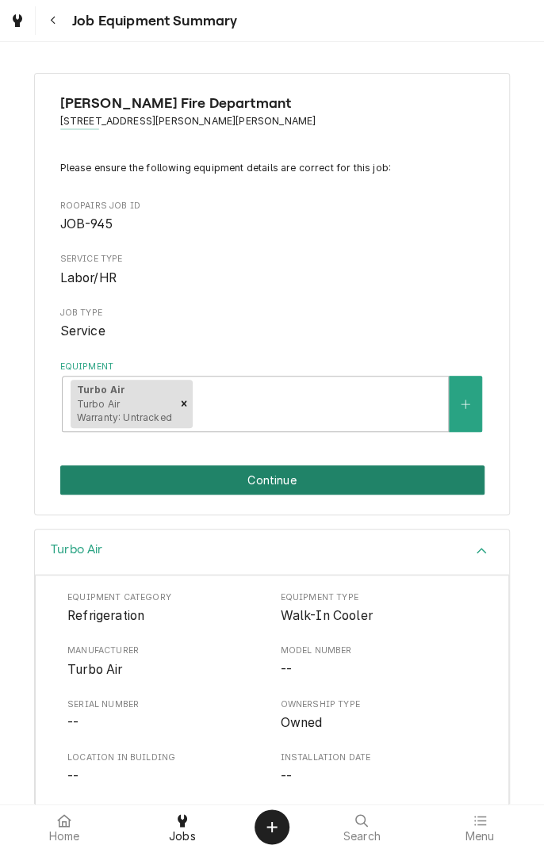
click at [306, 477] on button "Continue" at bounding box center [272, 480] width 424 height 29
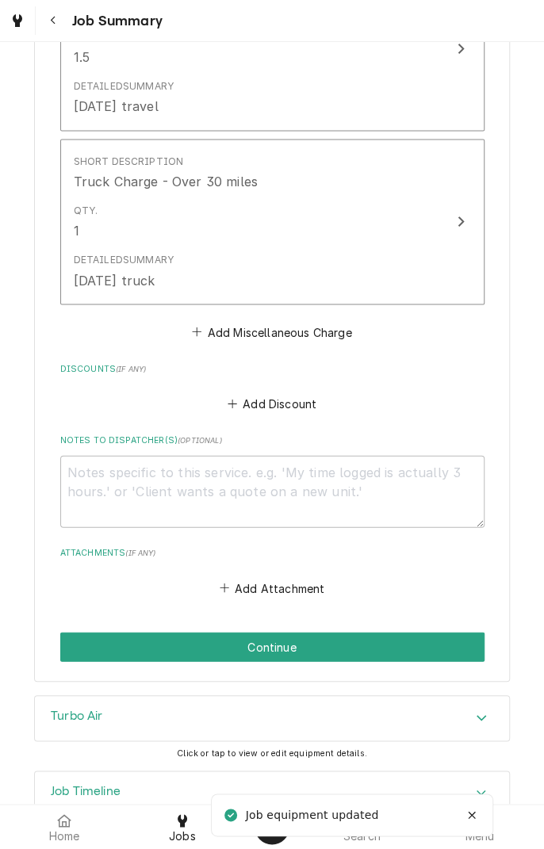
scroll to position [910, 0]
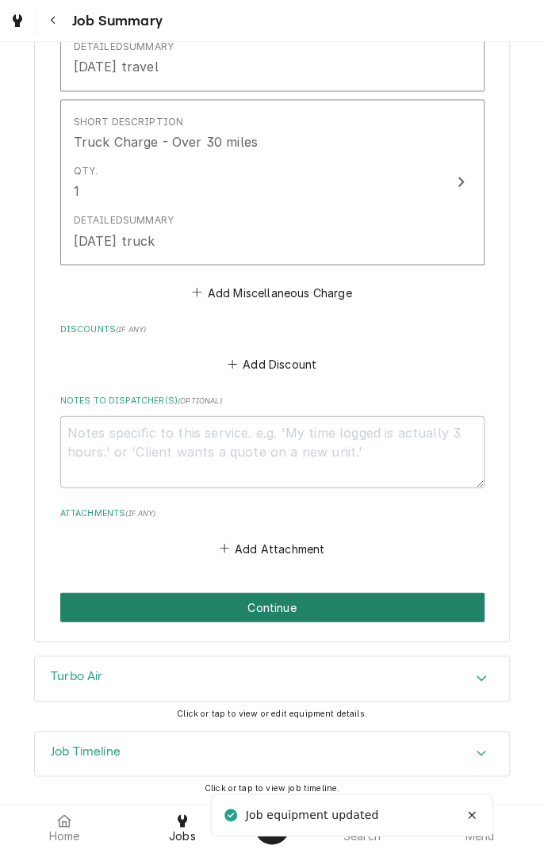
click at [315, 610] on button "Continue" at bounding box center [272, 606] width 424 height 29
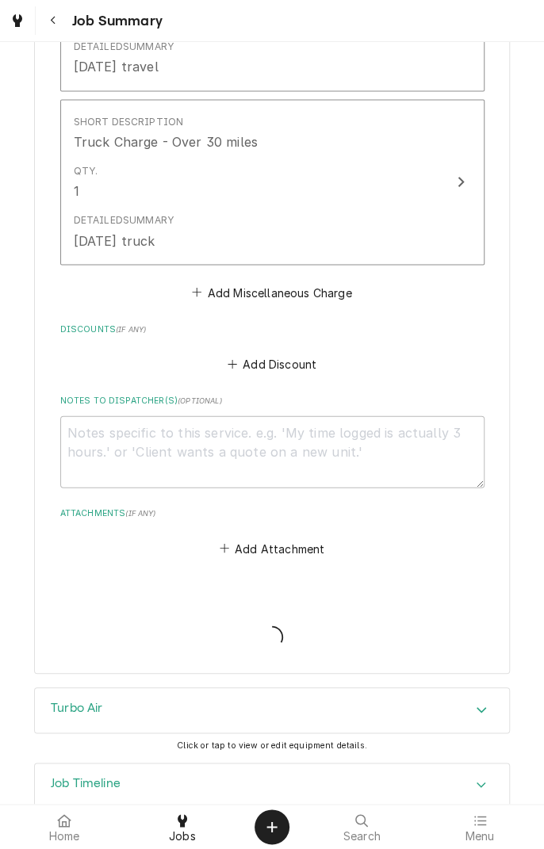
type textarea "x"
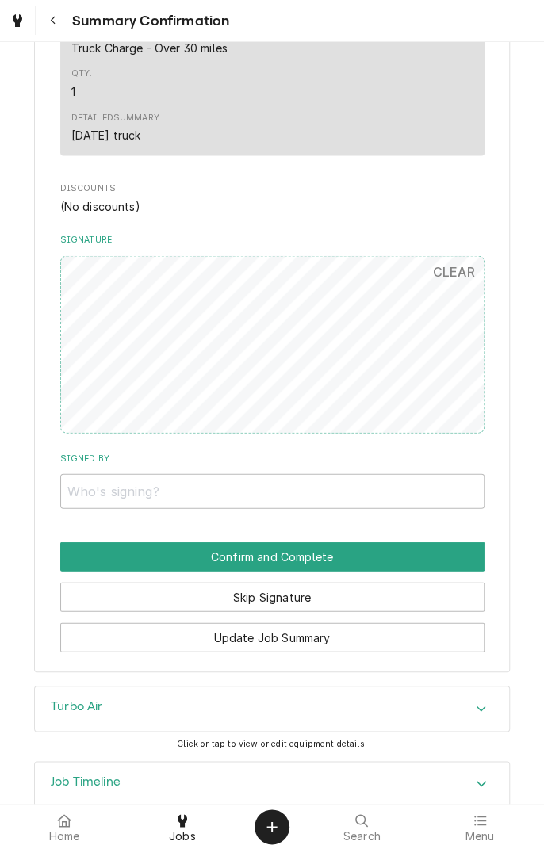
scroll to position [864, 0]
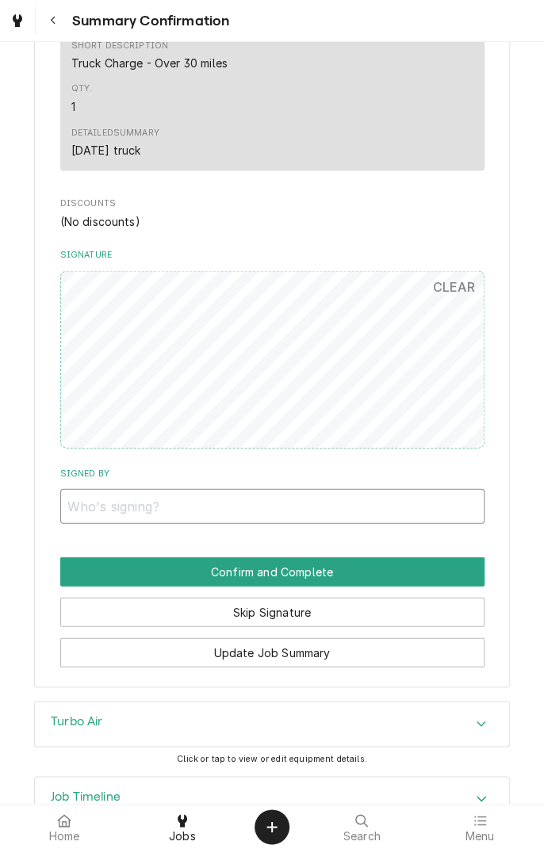
click at [336, 507] on input "Signed By" at bounding box center [272, 506] width 424 height 35
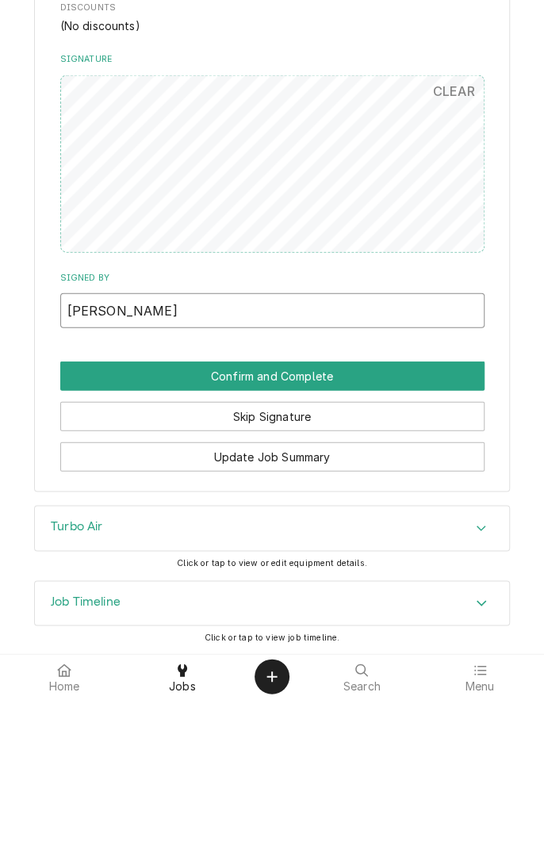
type input "Mark herchek"
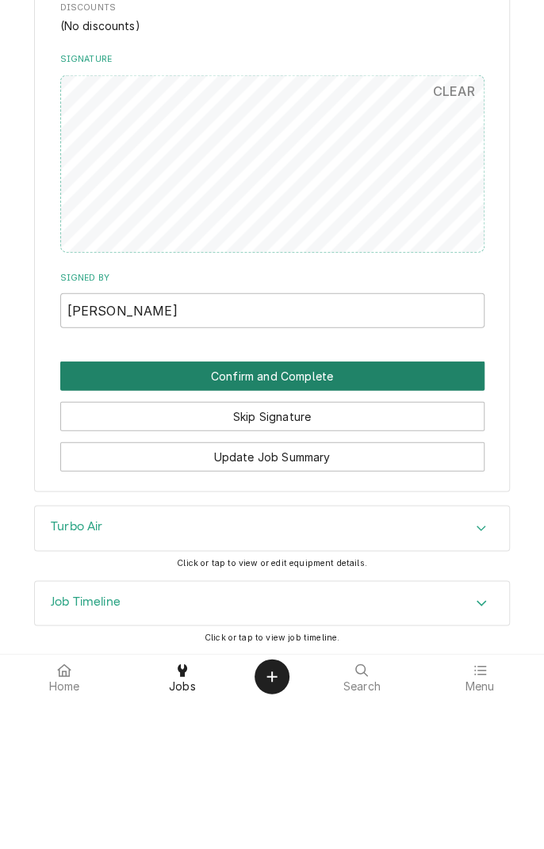
click at [312, 534] on button "Confirm and Complete" at bounding box center [272, 526] width 424 height 29
